Goal: Register for event/course

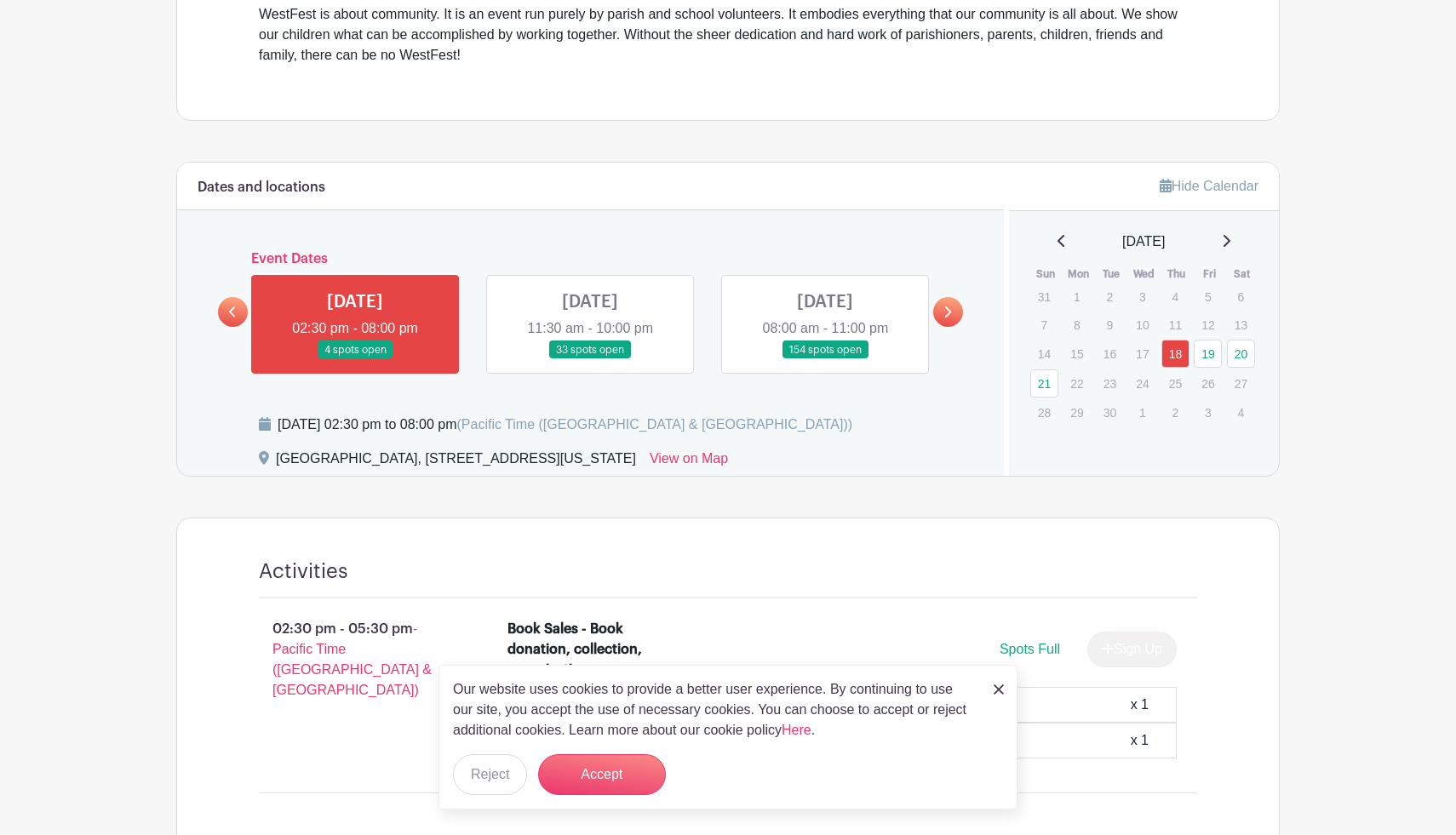
scroll to position [622, 0]
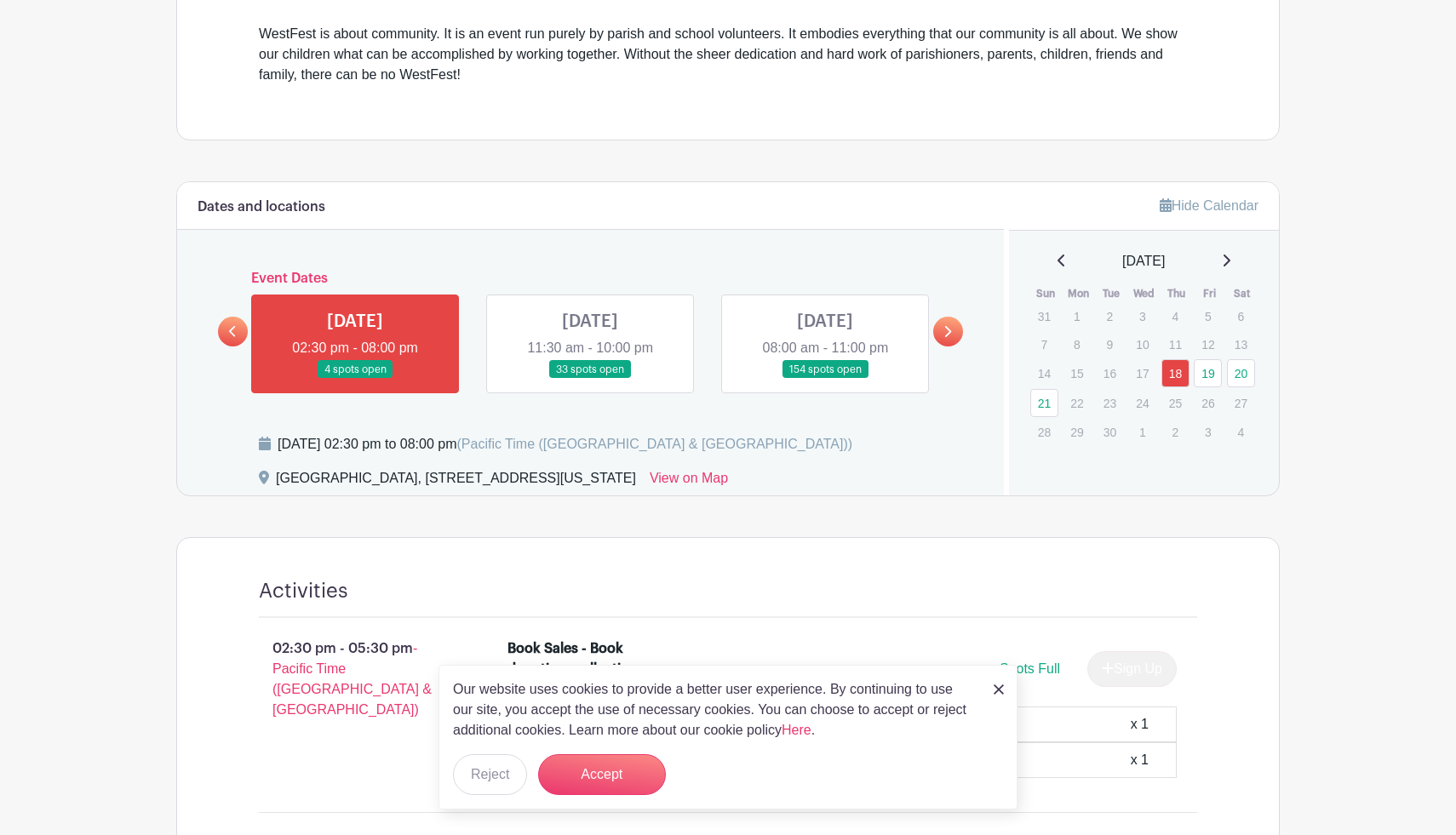
click at [590, 379] on link at bounding box center [590, 379] width 0 height 0
click at [1007, 694] on div "Our website uses cookies to provide a better user experience. By continuing to …" at bounding box center [727, 737] width 578 height 145
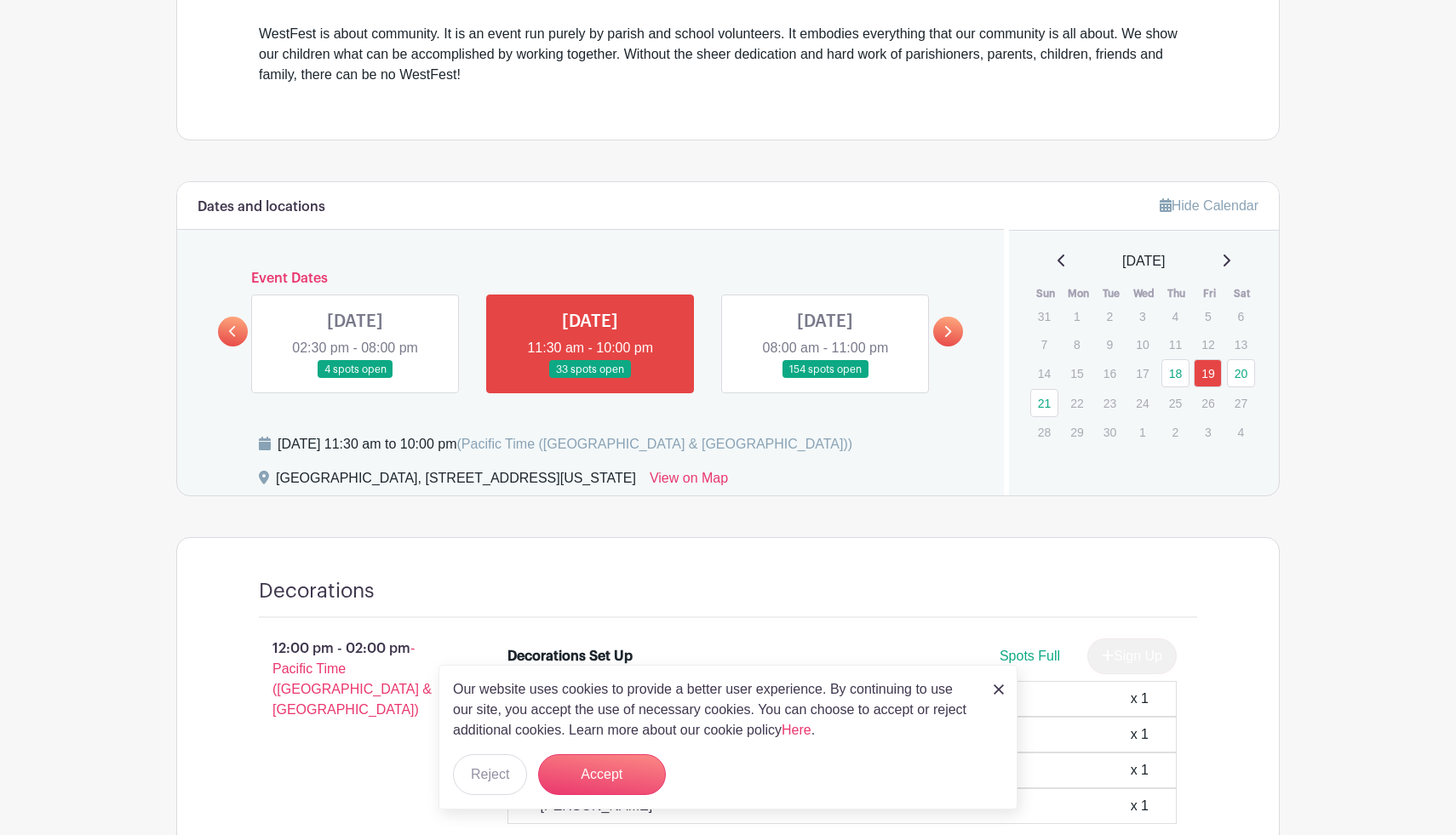
click at [997, 694] on img at bounding box center [998, 689] width 10 height 10
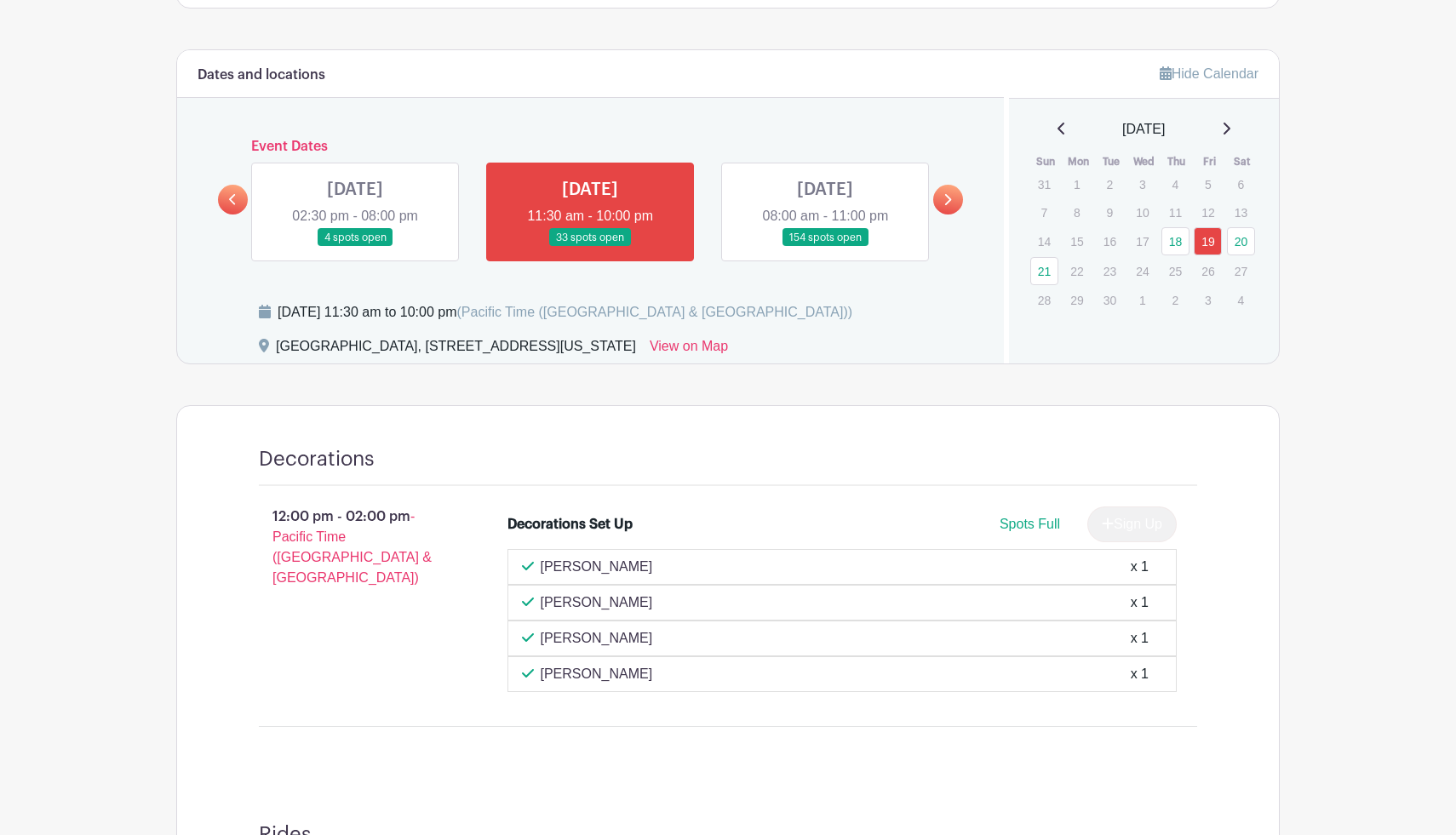
scroll to position [776, 0]
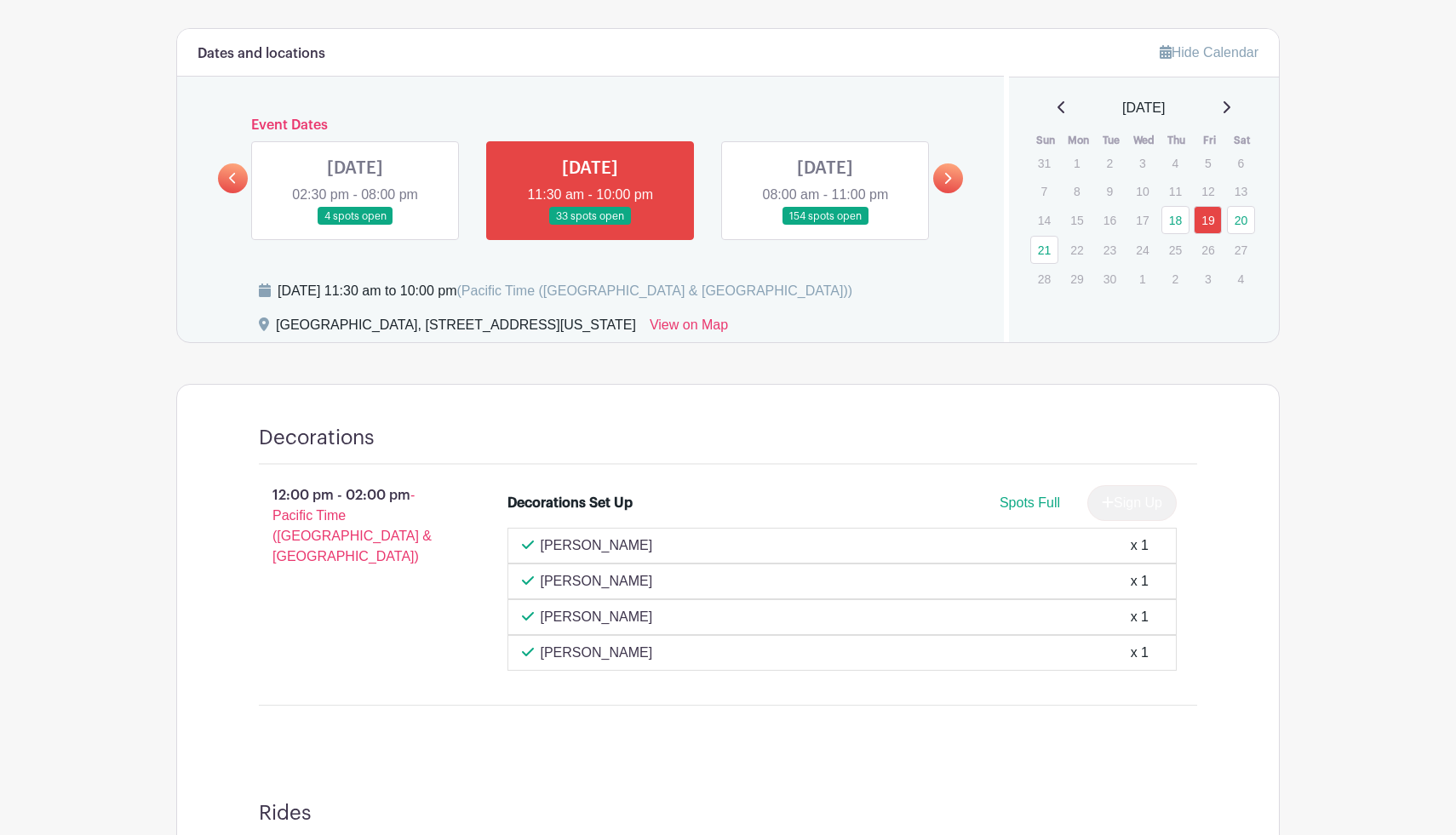
click at [825, 226] on link at bounding box center [825, 226] width 0 height 0
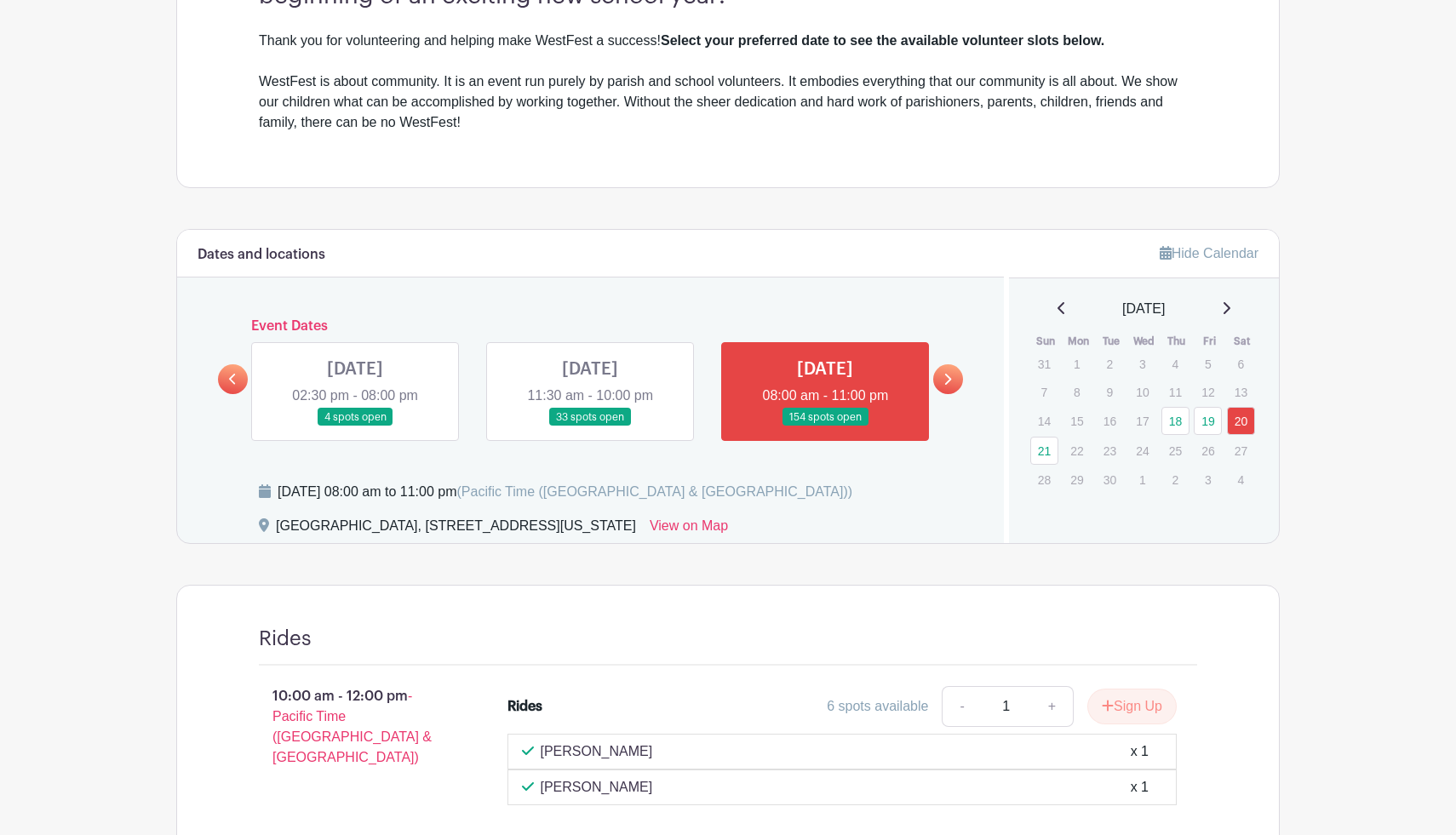
scroll to position [570, 0]
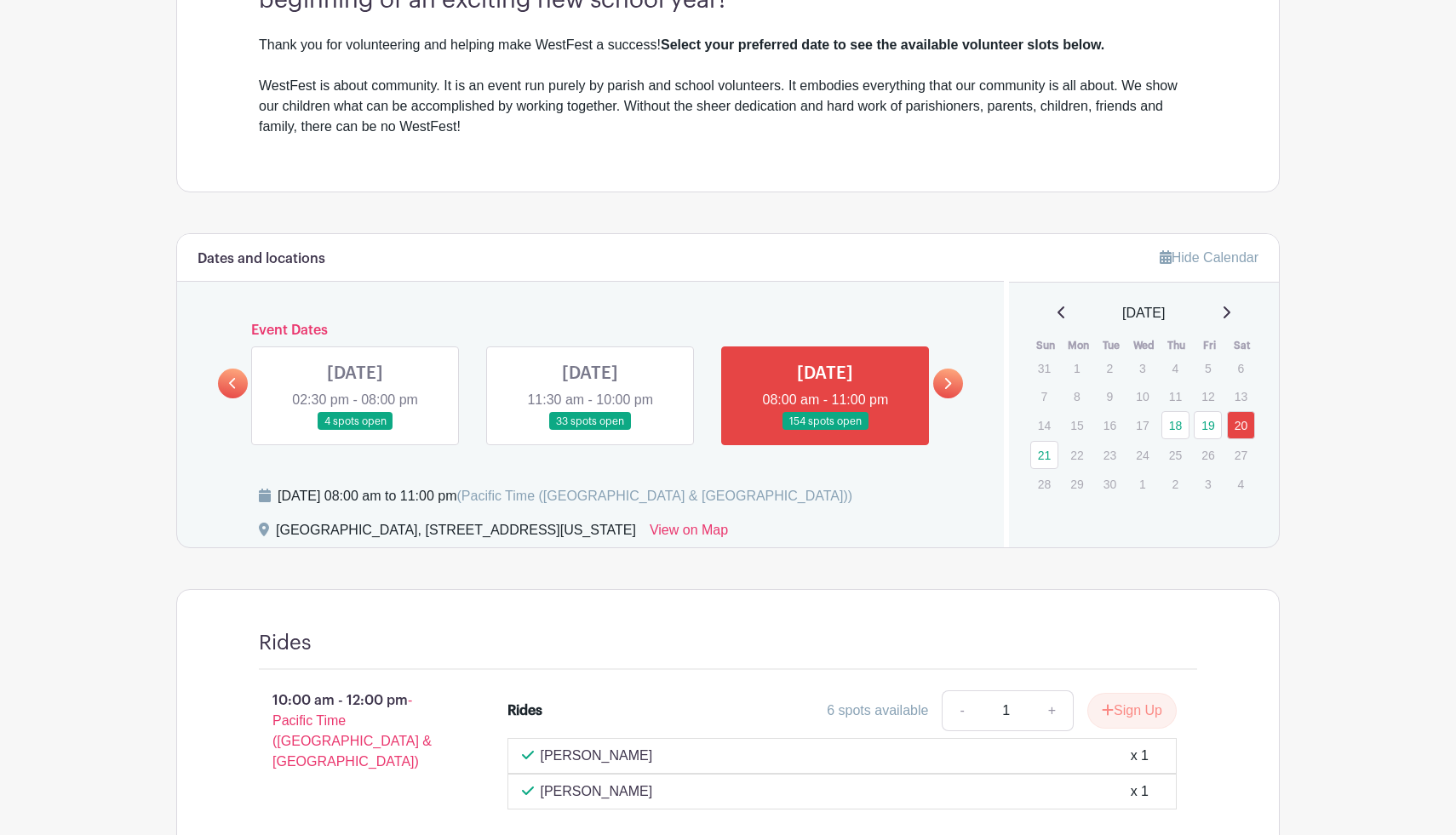
click at [945, 389] on icon at bounding box center [948, 384] width 6 height 11
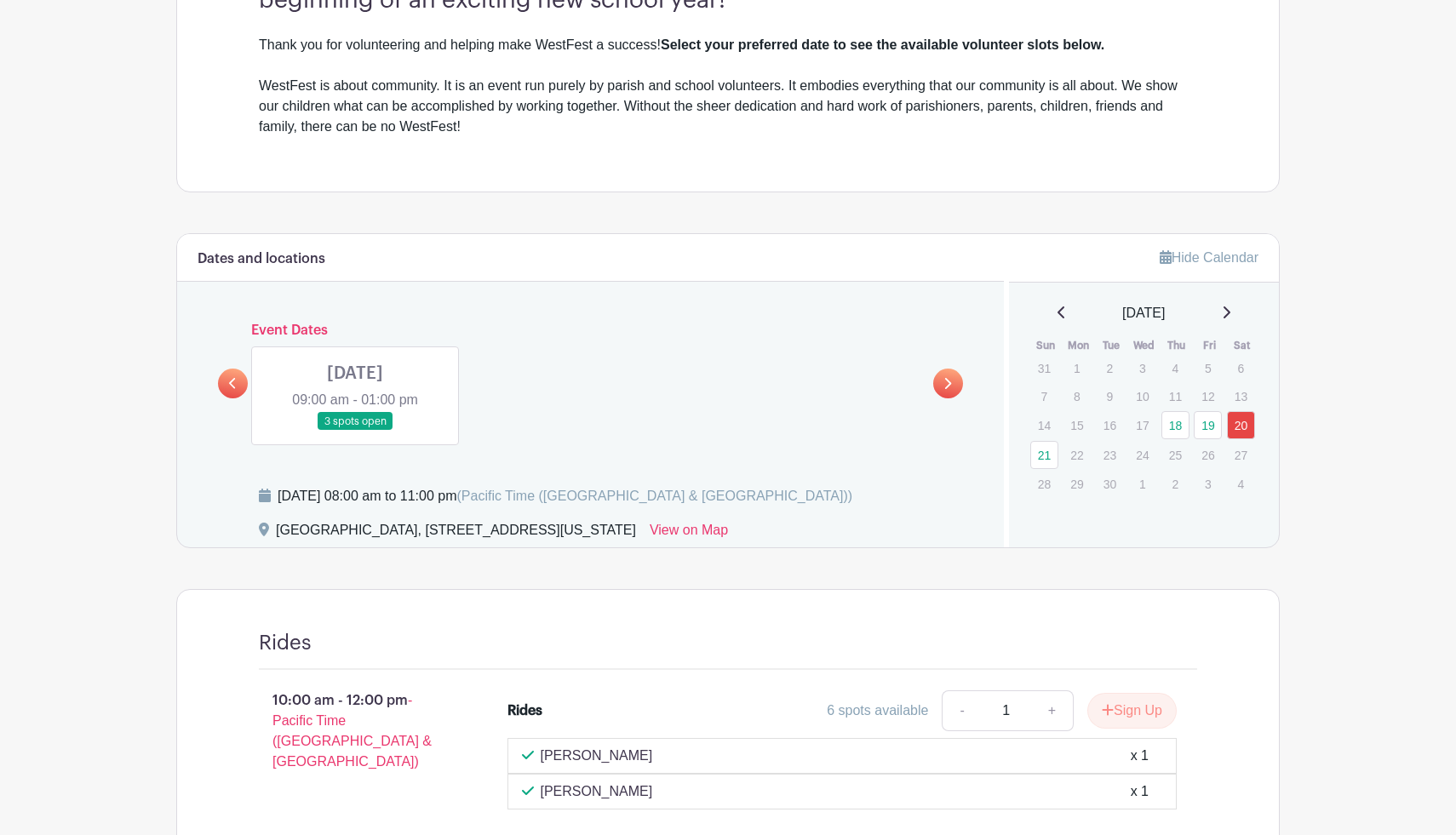
click at [355, 431] on link at bounding box center [355, 431] width 0 height 0
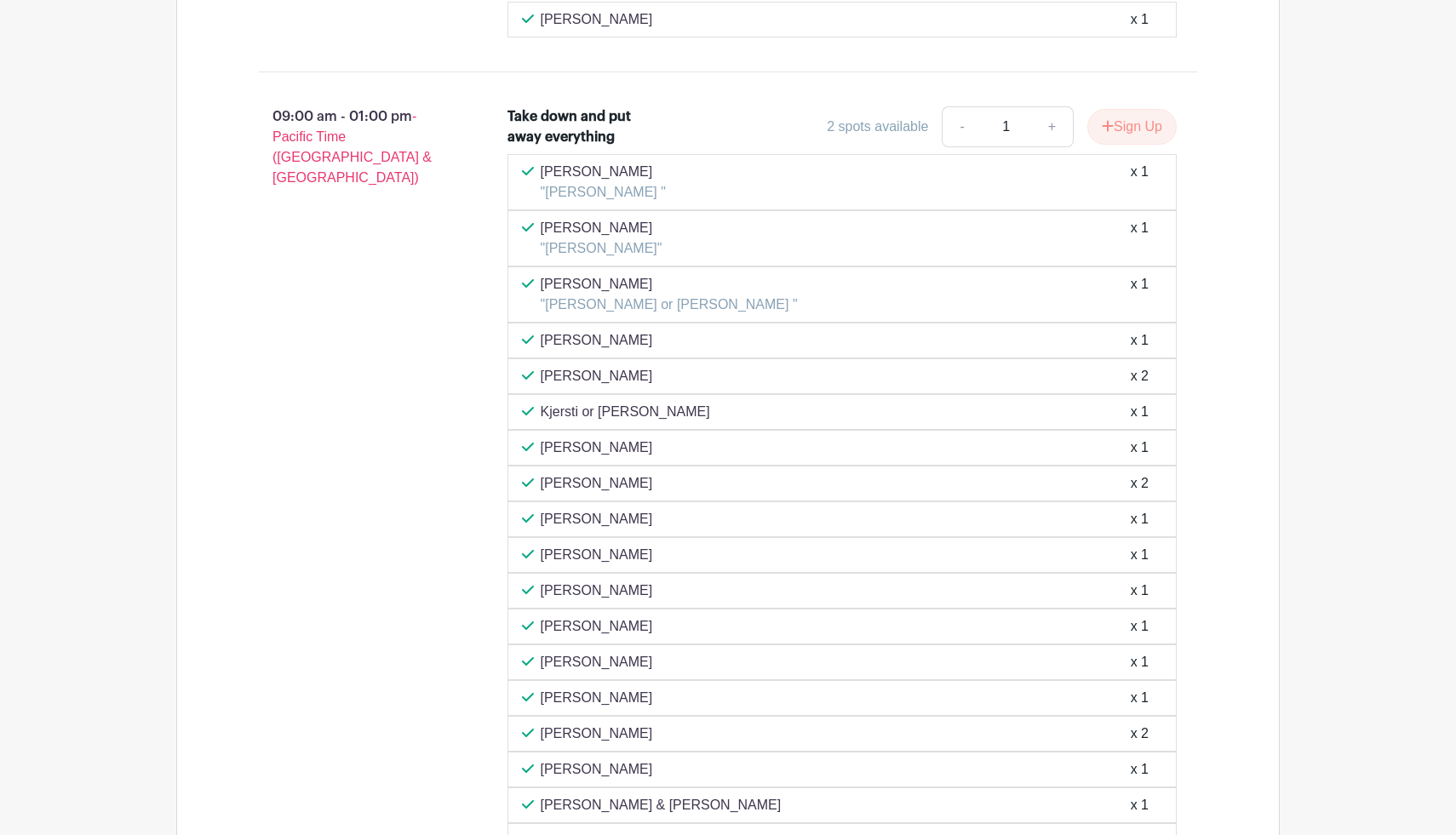
scroll to position [1615, 0]
click at [1123, 123] on button "Sign Up" at bounding box center [1132, 129] width 89 height 36
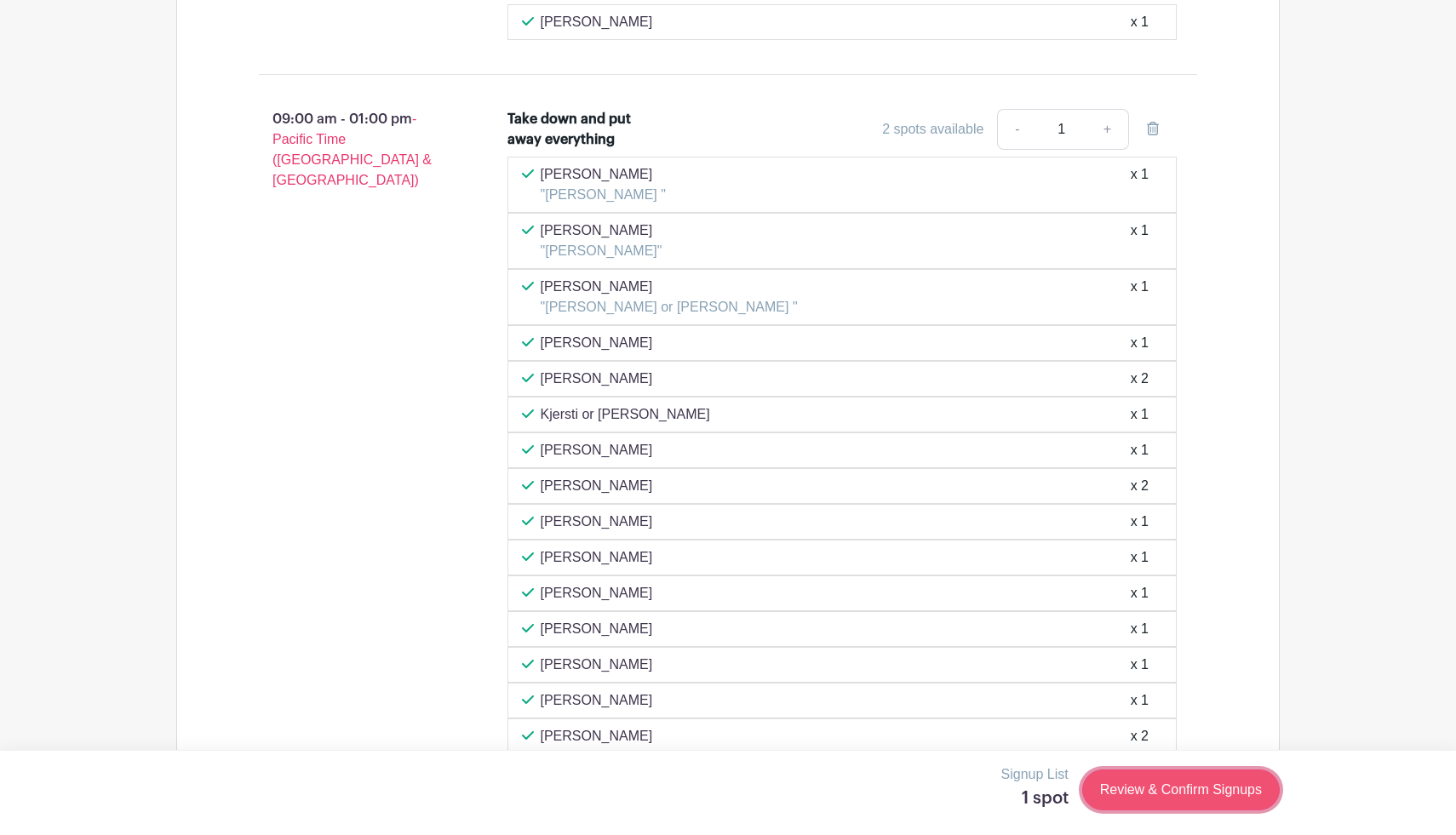
click at [1140, 799] on link "Review & Confirm Signups" at bounding box center [1180, 790] width 198 height 41
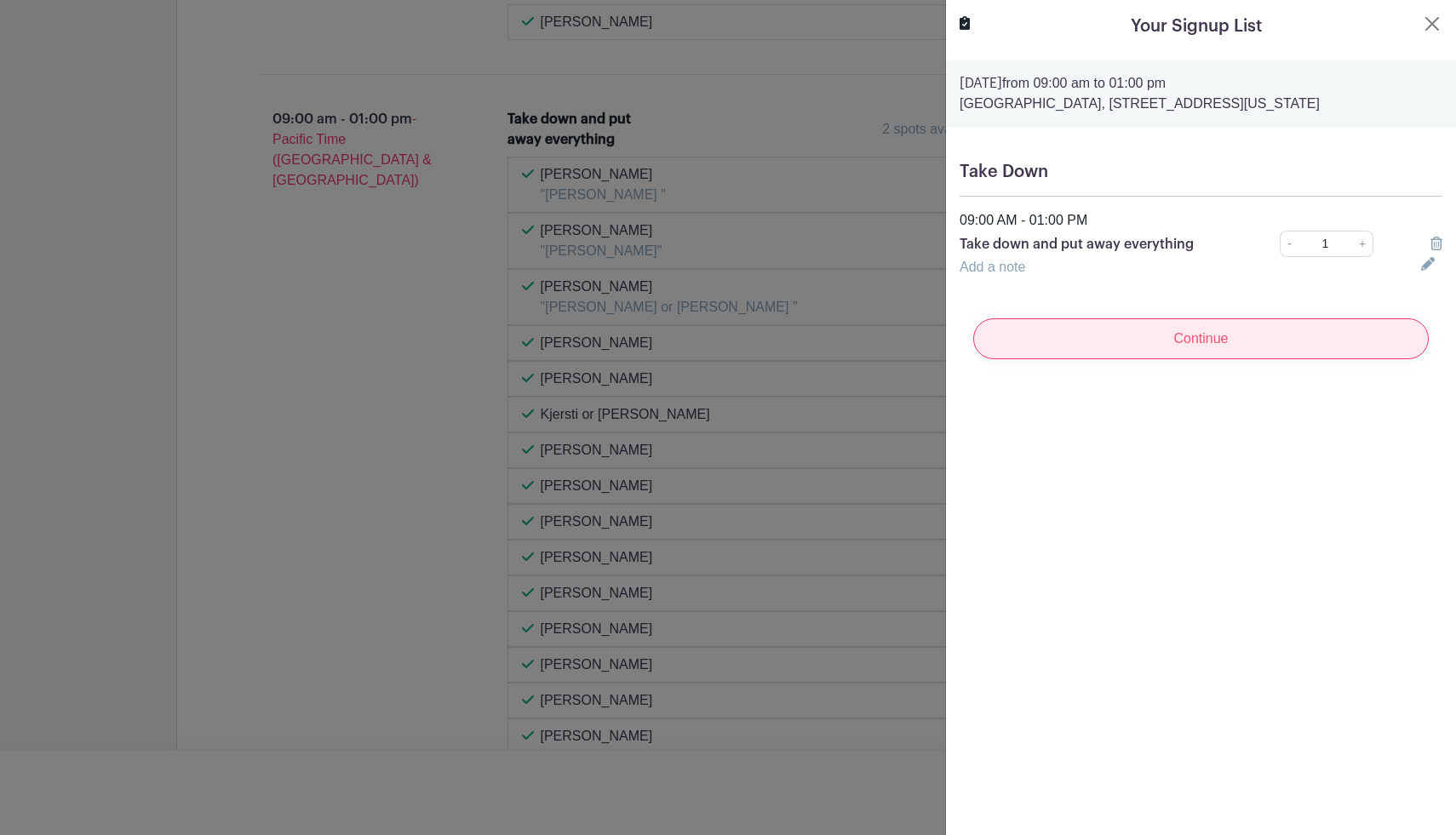
click at [1243, 334] on input "Continue" at bounding box center [1201, 339] width 455 height 41
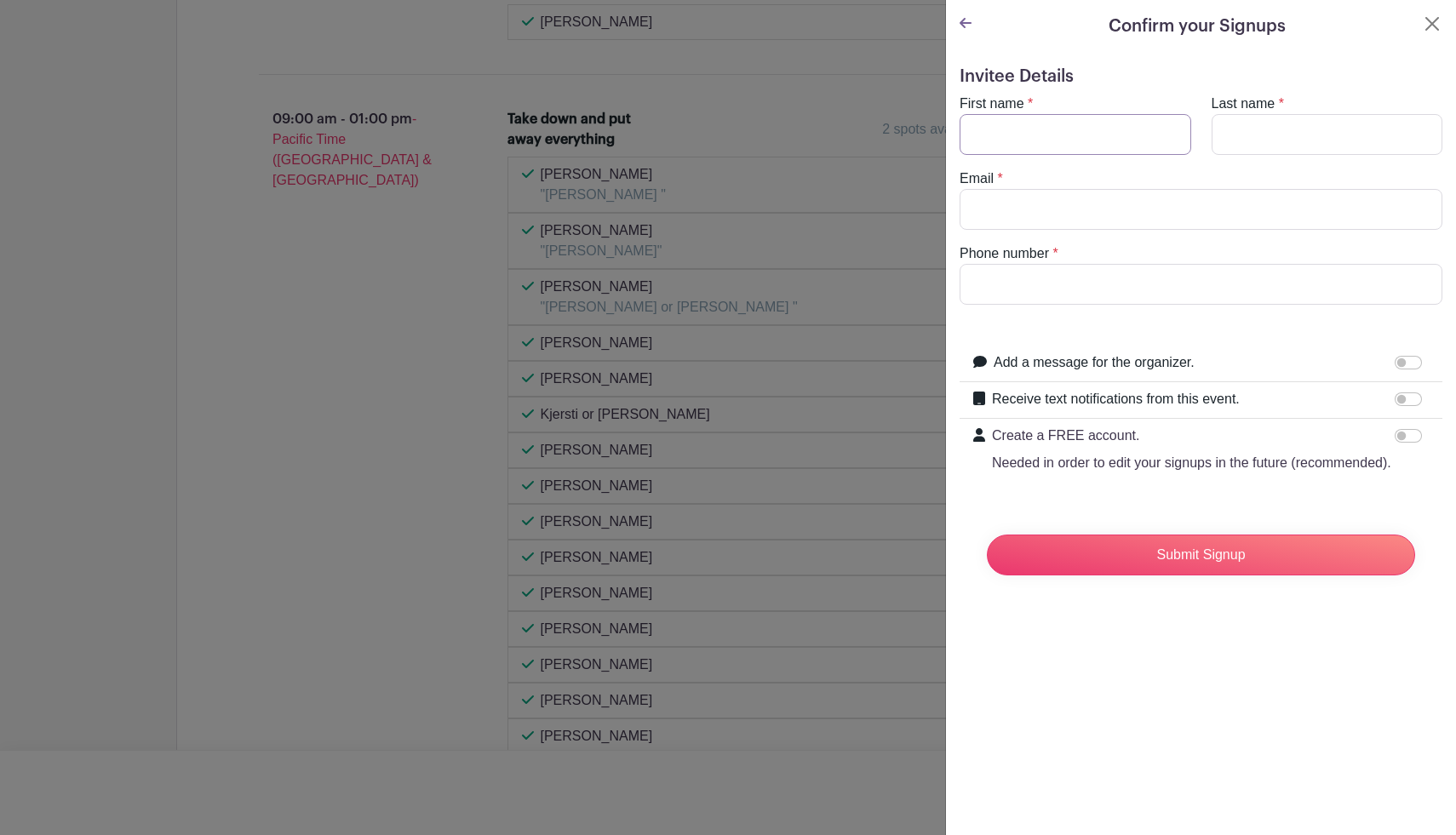
click at [1116, 135] on input "First name" at bounding box center [1074, 135] width 231 height 41
type input "Sofia"
type input "Kennel"
type input "k"
type input "[EMAIL_ADDRESS][DOMAIN_NAME]"
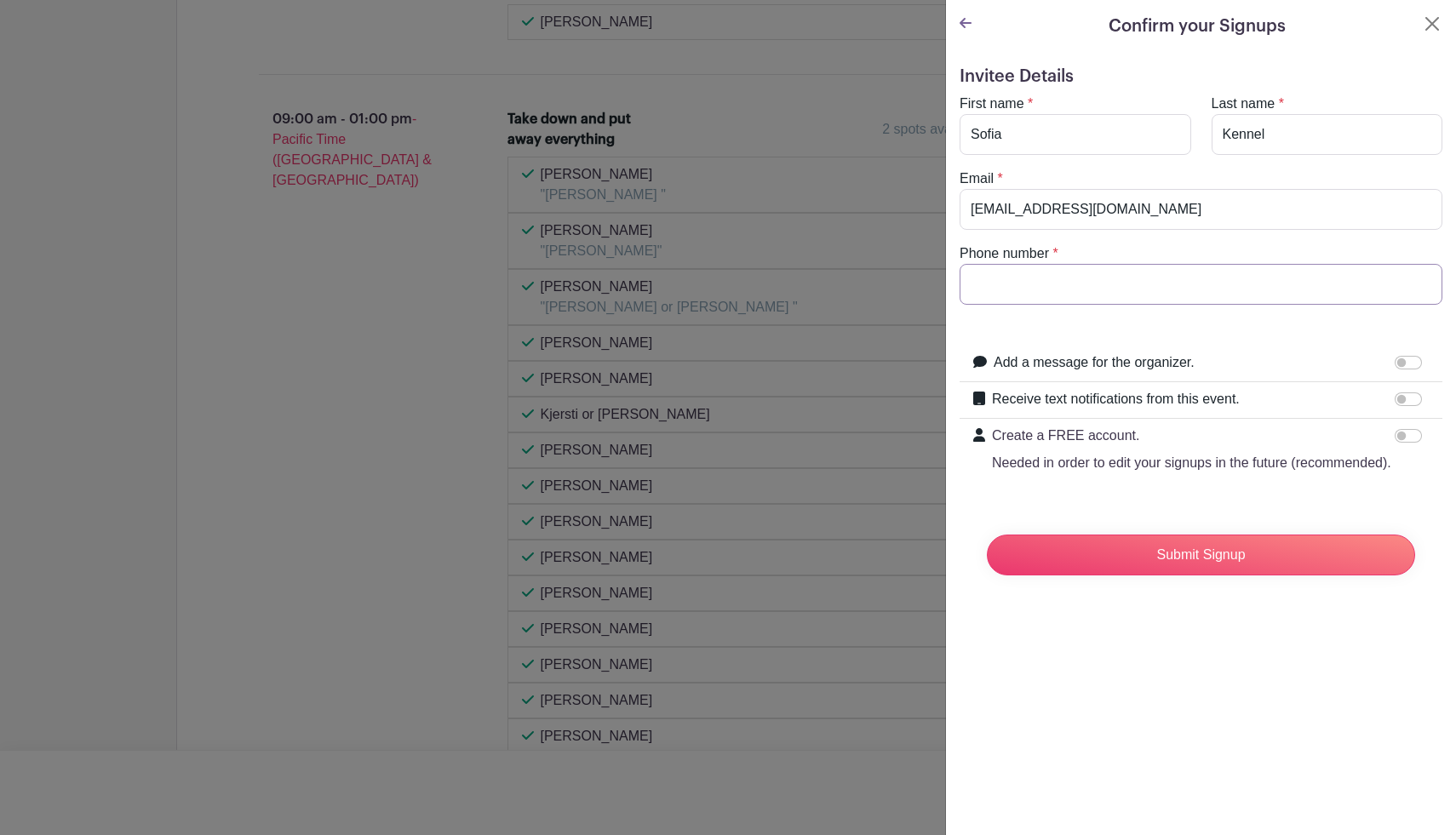
type input "s"
type input "6026204105"
click at [1222, 702] on div "Confirm your Signups Invitee Details First name * [GEOGRAPHIC_DATA] Last name *…" at bounding box center [1201, 417] width 511 height 835
click at [1114, 574] on input "Submit Signup" at bounding box center [1201, 555] width 428 height 41
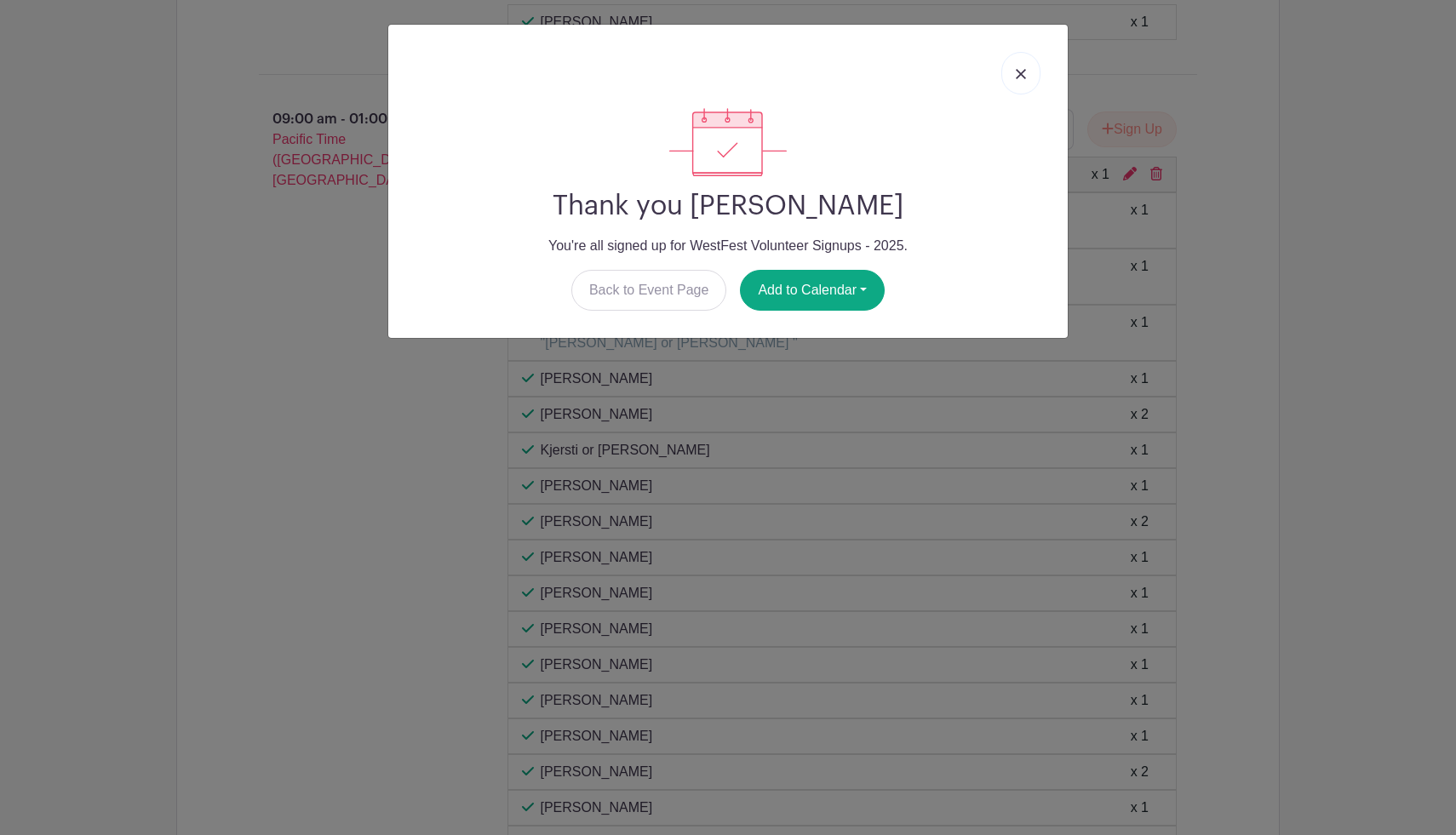
click at [1025, 82] on link at bounding box center [1020, 73] width 39 height 43
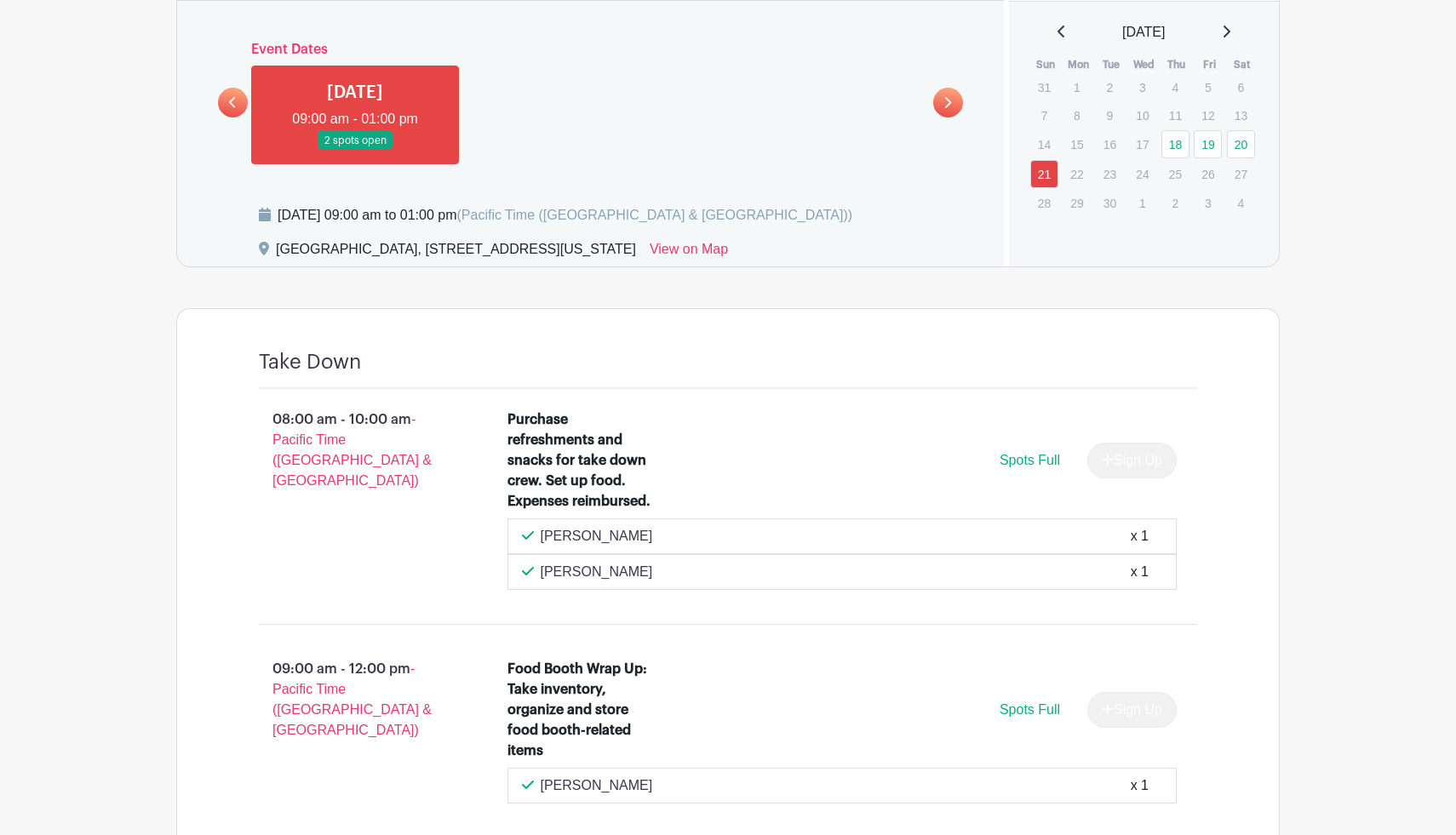
scroll to position [846, 0]
